Goal: Task Accomplishment & Management: Manage account settings

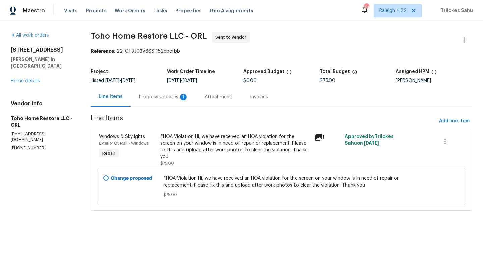
click at [147, 94] on div "Progress Updates 1" at bounding box center [164, 97] width 50 height 7
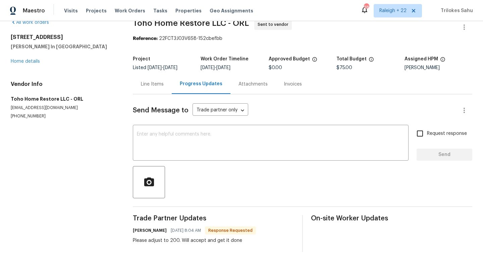
scroll to position [14, 0]
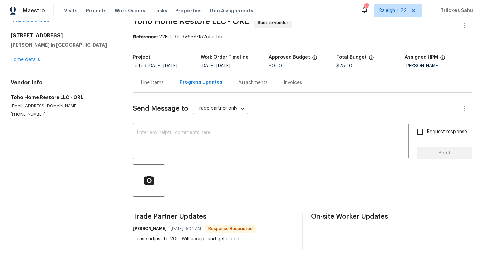
click at [153, 84] on div "Line Items" at bounding box center [152, 82] width 23 height 7
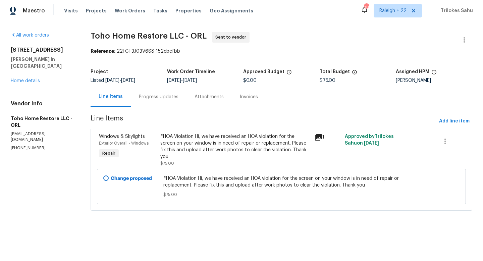
click at [174, 148] on div "#HOA-Violation Hi, we have received an HOA violation for the screen on your win…" at bounding box center [235, 146] width 150 height 27
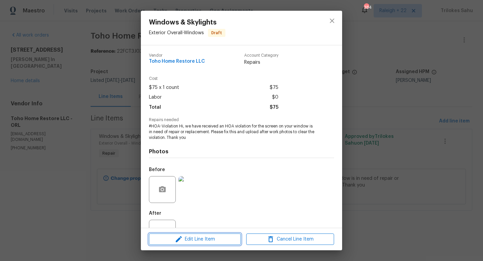
click at [189, 242] on span "Edit Line Item" at bounding box center [195, 239] width 88 height 8
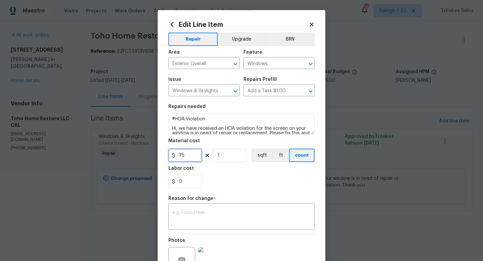
drag, startPoint x: 184, startPoint y: 155, endPoint x: 179, endPoint y: 155, distance: 5.0
click at [179, 155] on input "75" at bounding box center [185, 155] width 34 height 13
type input "200"
click at [188, 214] on textarea at bounding box center [241, 217] width 138 height 14
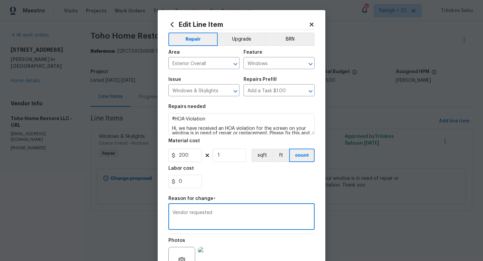
scroll to position [70, 0]
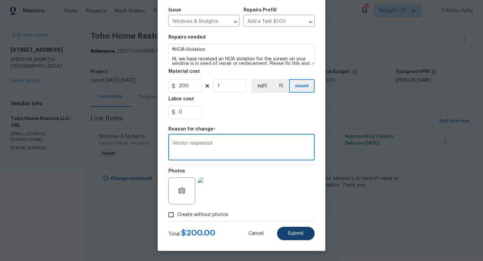
type textarea "Vendor requested"
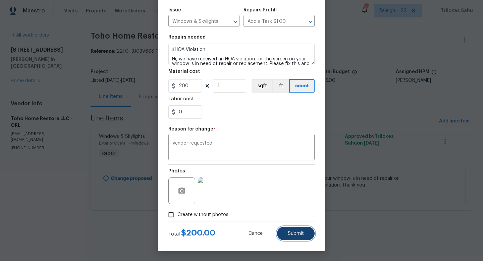
click at [300, 236] on button "Submit" at bounding box center [296, 233] width 38 height 13
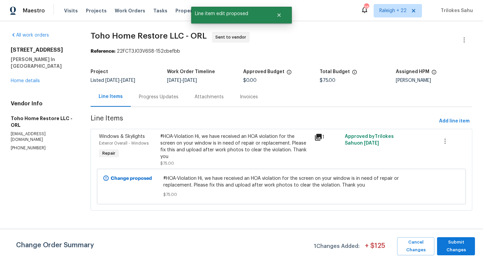
scroll to position [0, 0]
click at [452, 242] on span "Submit Changes" at bounding box center [456, 246] width 31 height 15
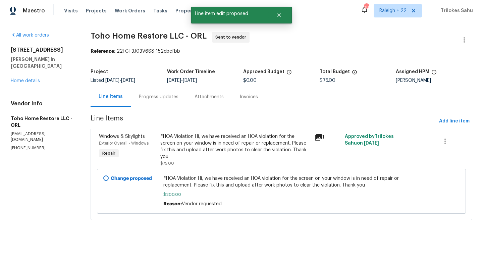
click at [163, 98] on div "Progress Updates" at bounding box center [159, 97] width 40 height 7
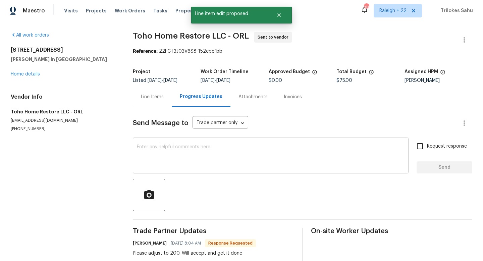
click at [200, 170] on div "x ​" at bounding box center [271, 156] width 276 height 34
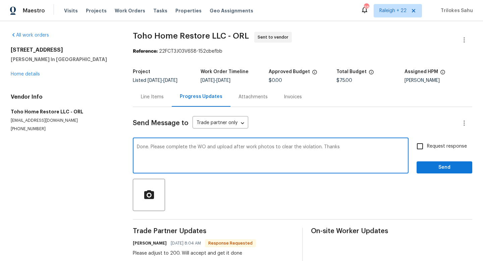
type textarea "Done. Please complete the WO and upload after work photos to clear the violatio…"
click at [423, 148] on input "Request response" at bounding box center [420, 146] width 14 height 14
checkbox input "true"
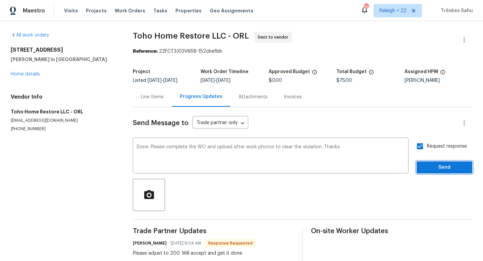
click at [426, 167] on span "Send" at bounding box center [444, 167] width 45 height 8
